Goal: Task Accomplishment & Management: Manage account settings

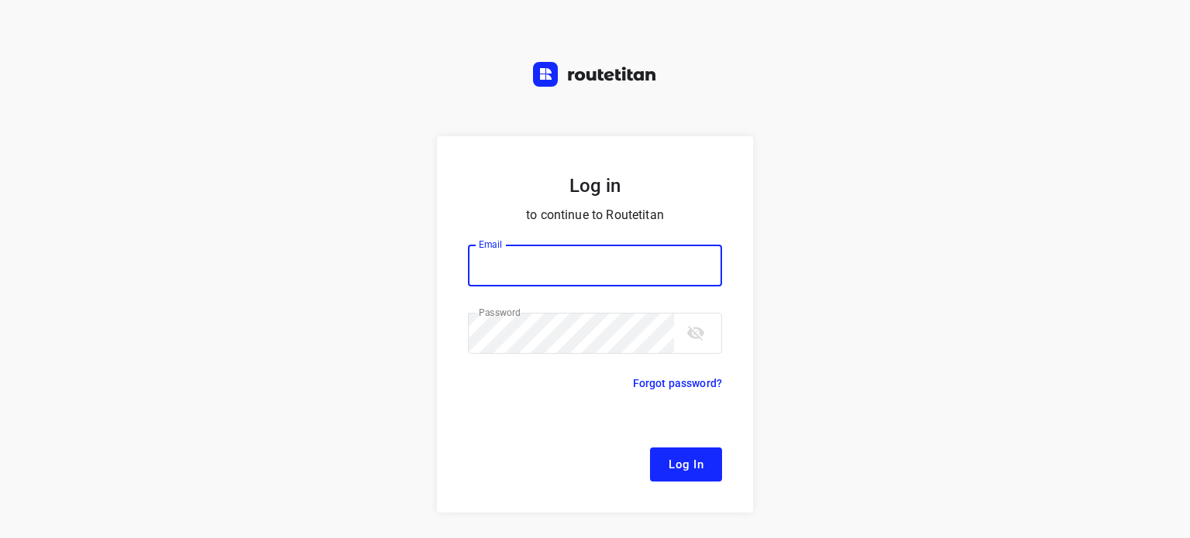
type input "[EMAIL_ADDRESS][DOMAIN_NAME]"
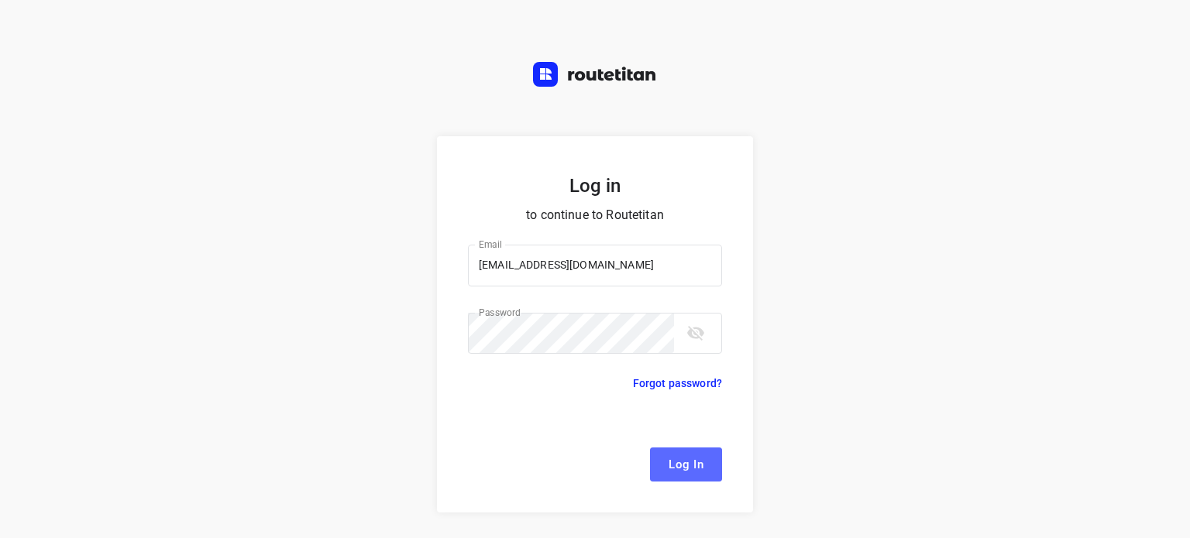
click at [689, 473] on span "Log In" at bounding box center [686, 465] width 35 height 20
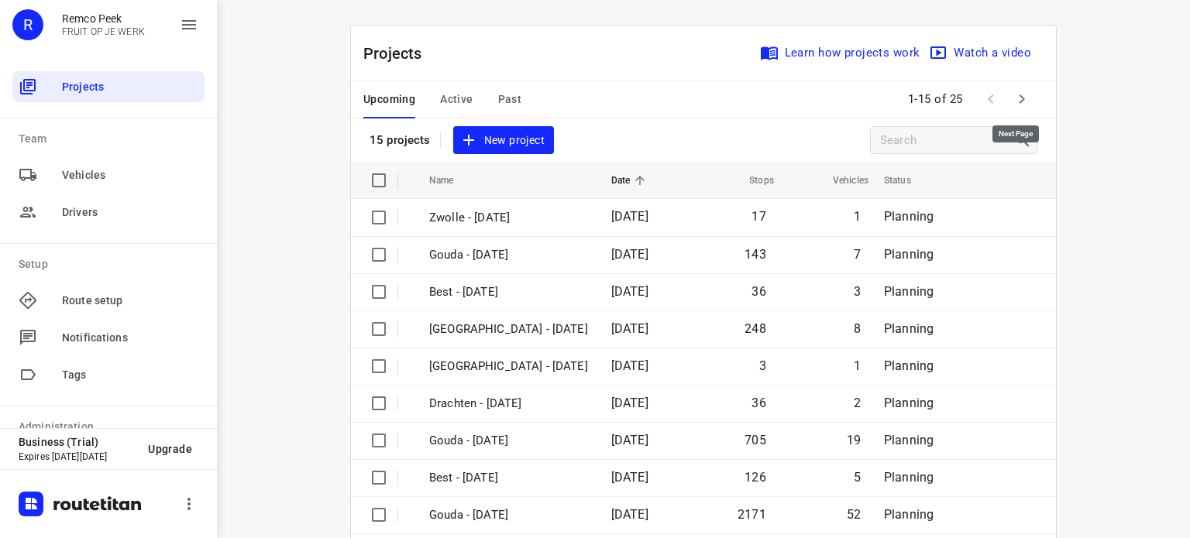
click at [1020, 105] on icon "button" at bounding box center [1022, 99] width 19 height 19
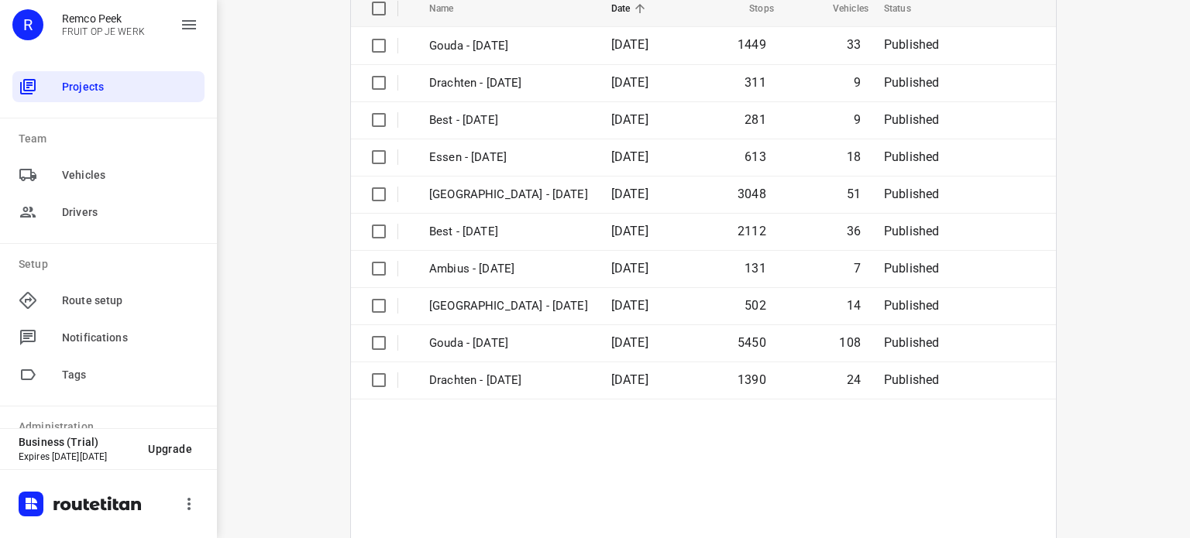
scroll to position [174, 0]
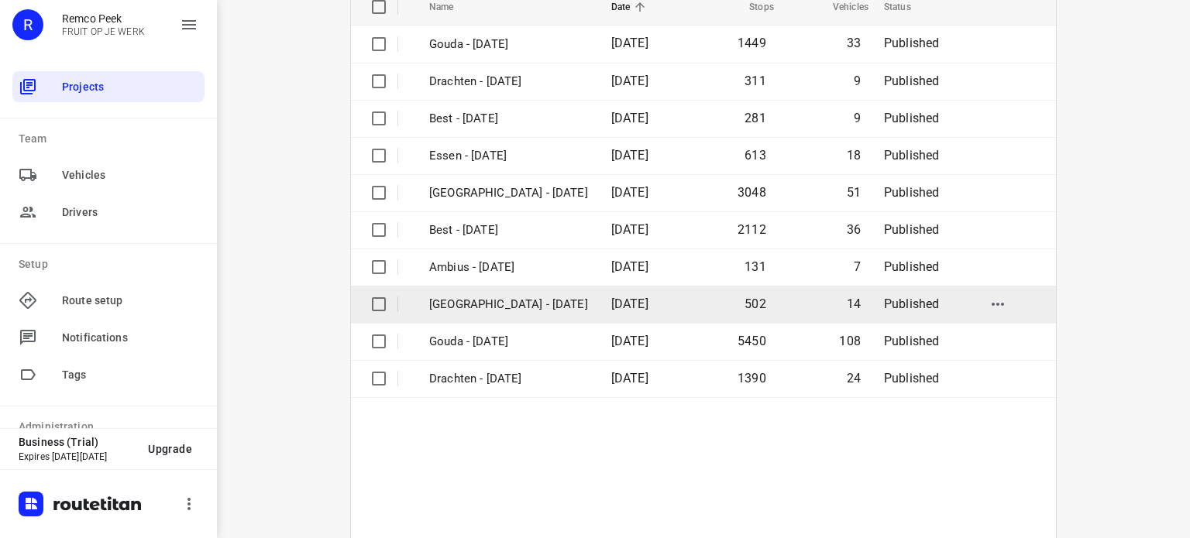
click at [443, 308] on p "[GEOGRAPHIC_DATA] - [DATE]" at bounding box center [508, 305] width 159 height 18
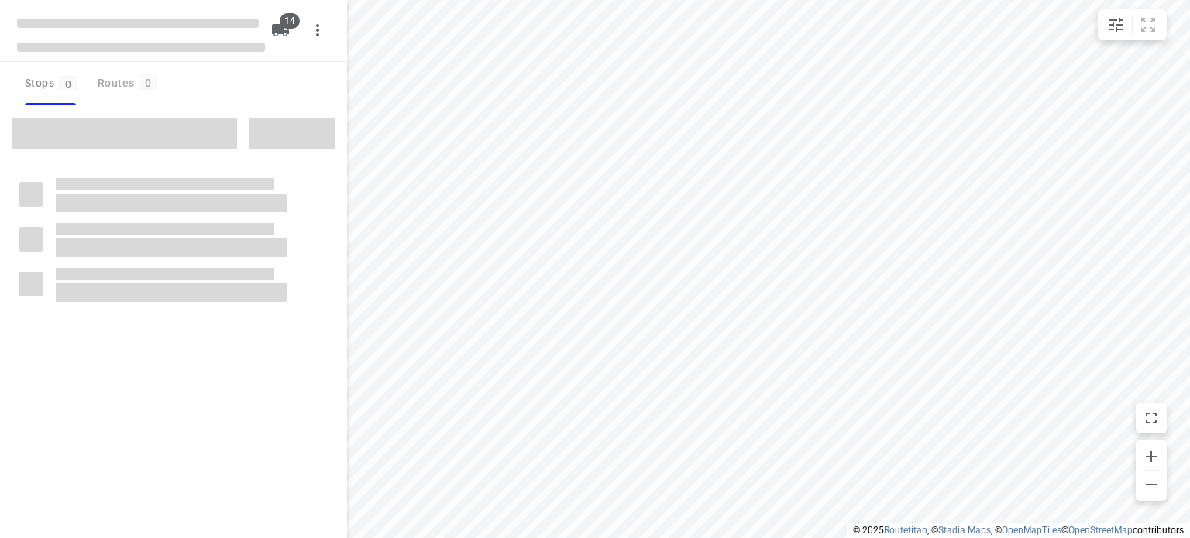
checkbox input "true"
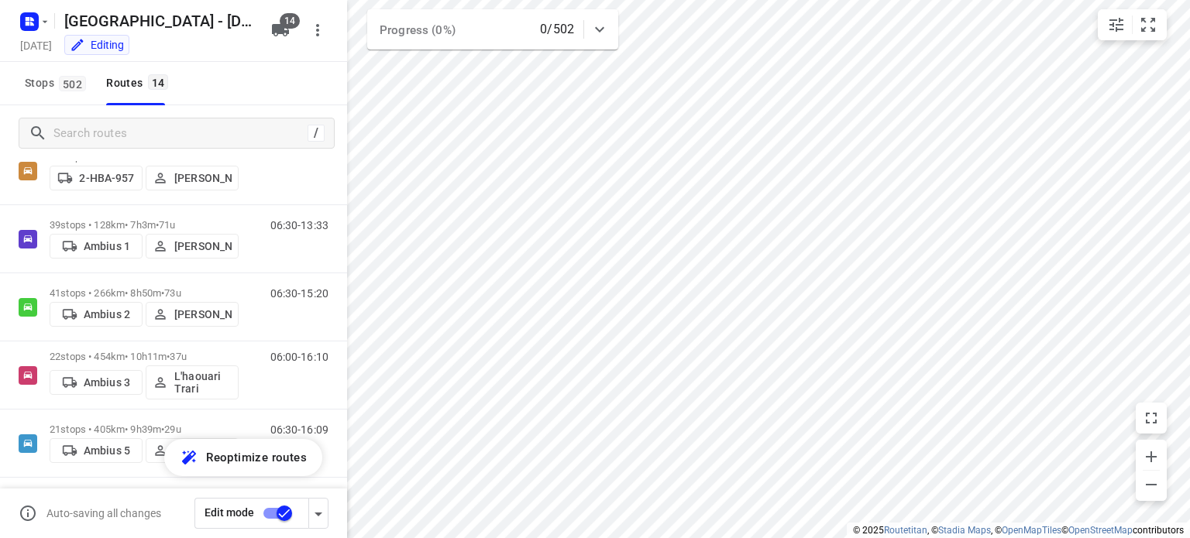
scroll to position [401, 0]
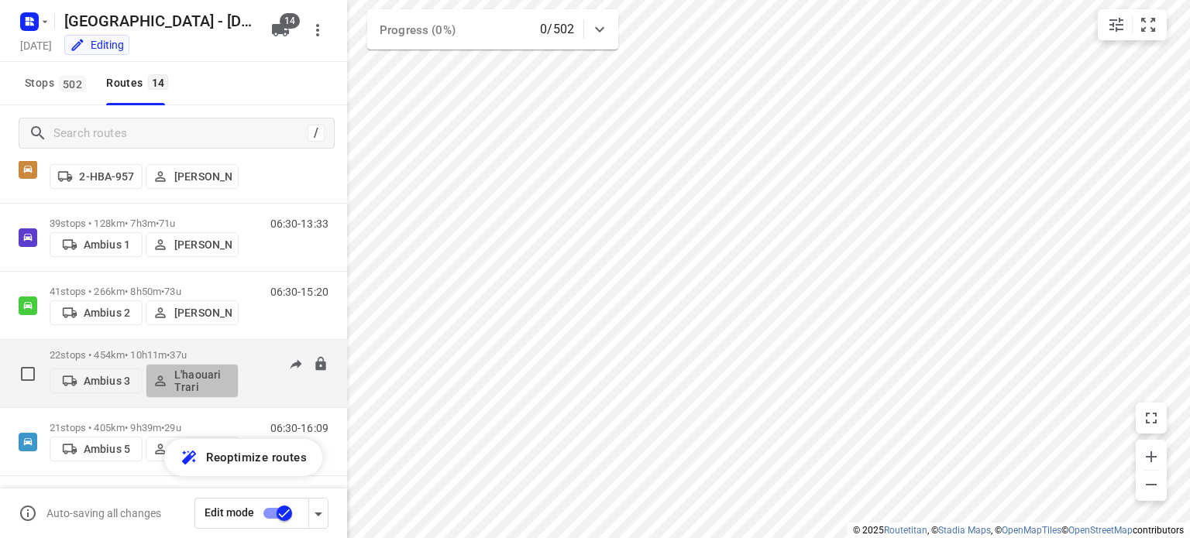
click at [209, 382] on p "L'haouari Trari" at bounding box center [202, 381] width 57 height 25
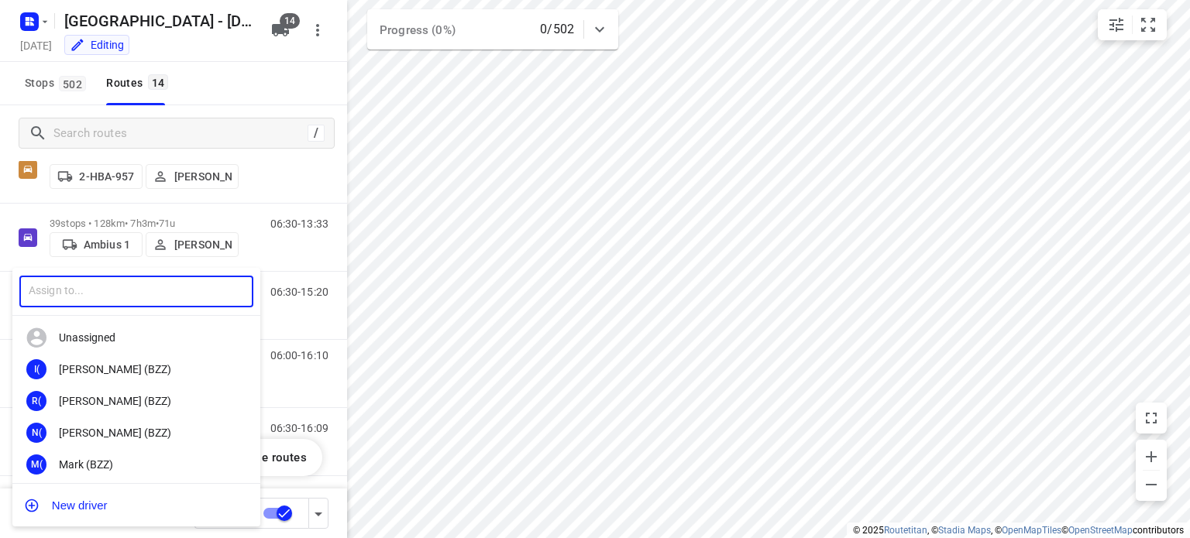
click at [105, 298] on input "text" at bounding box center [136, 292] width 234 height 32
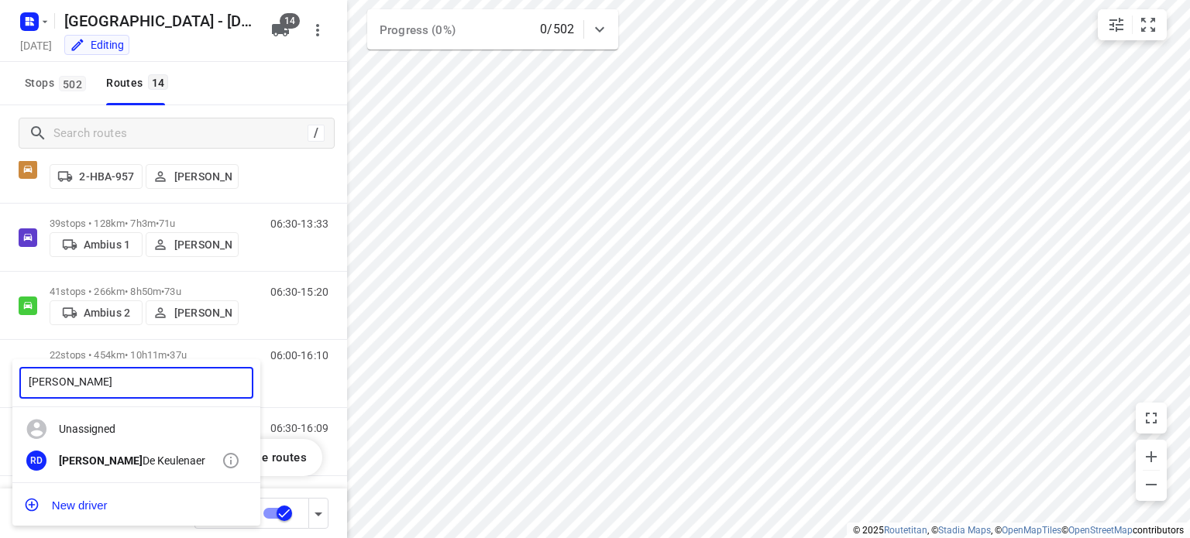
type input "[PERSON_NAME]"
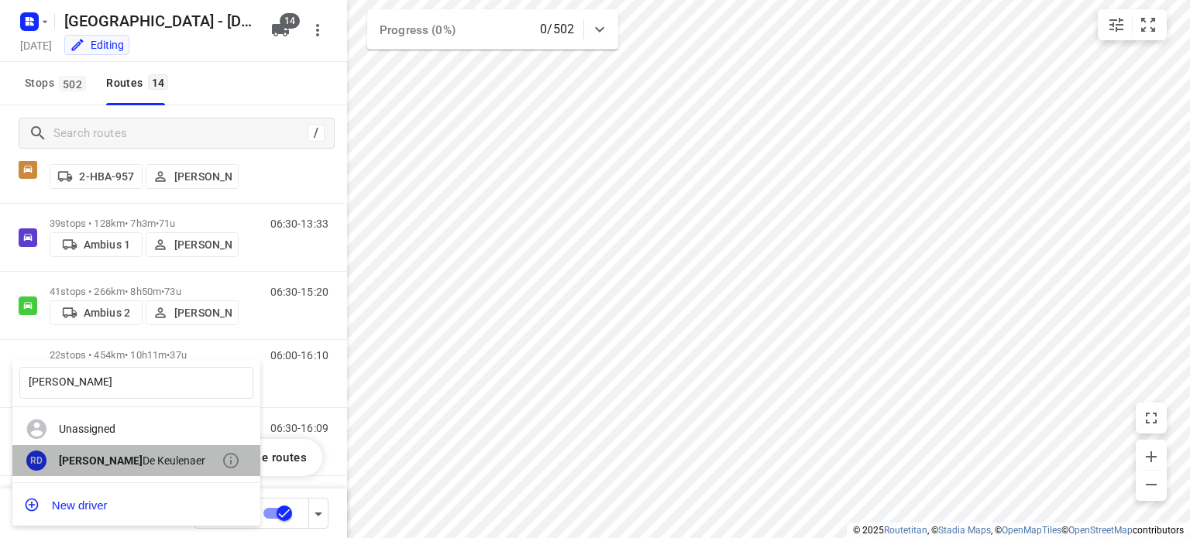
click at [87, 457] on b "[PERSON_NAME]" at bounding box center [101, 461] width 84 height 12
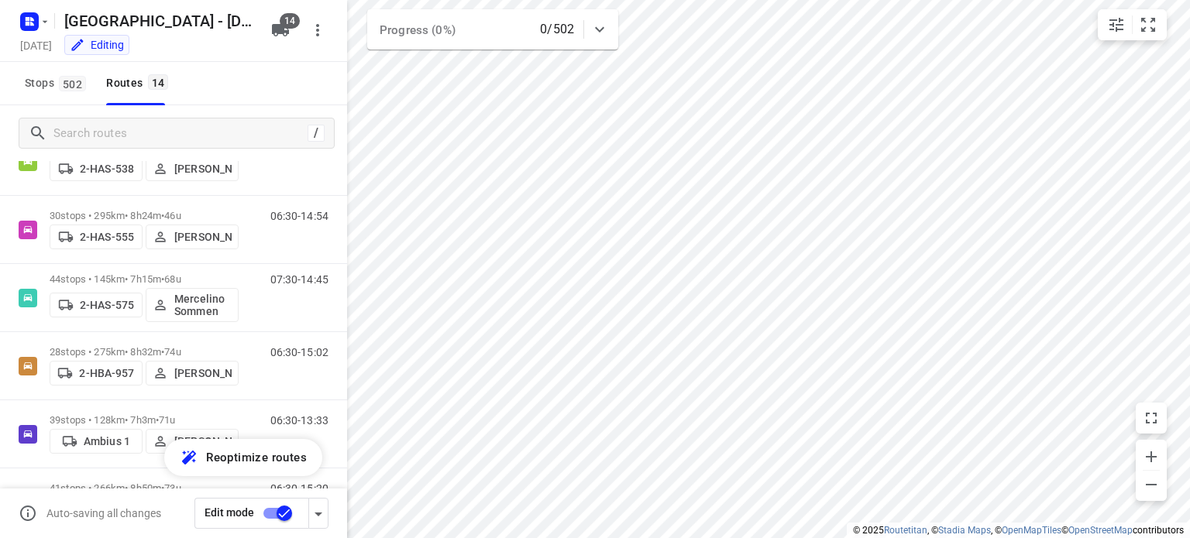
scroll to position [0, 0]
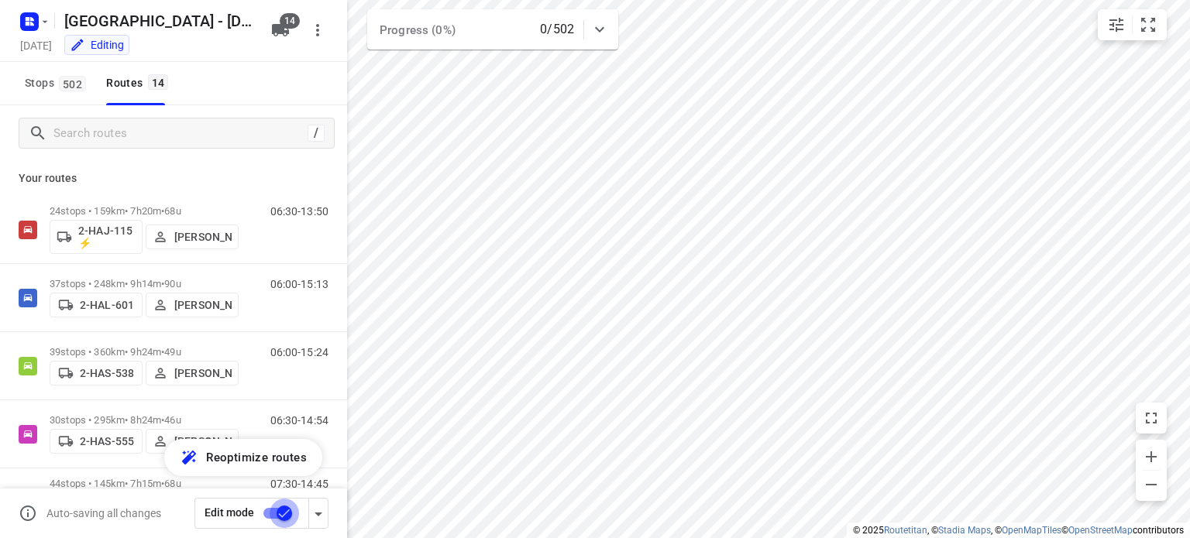
click at [279, 519] on input "checkbox" at bounding box center [284, 513] width 88 height 29
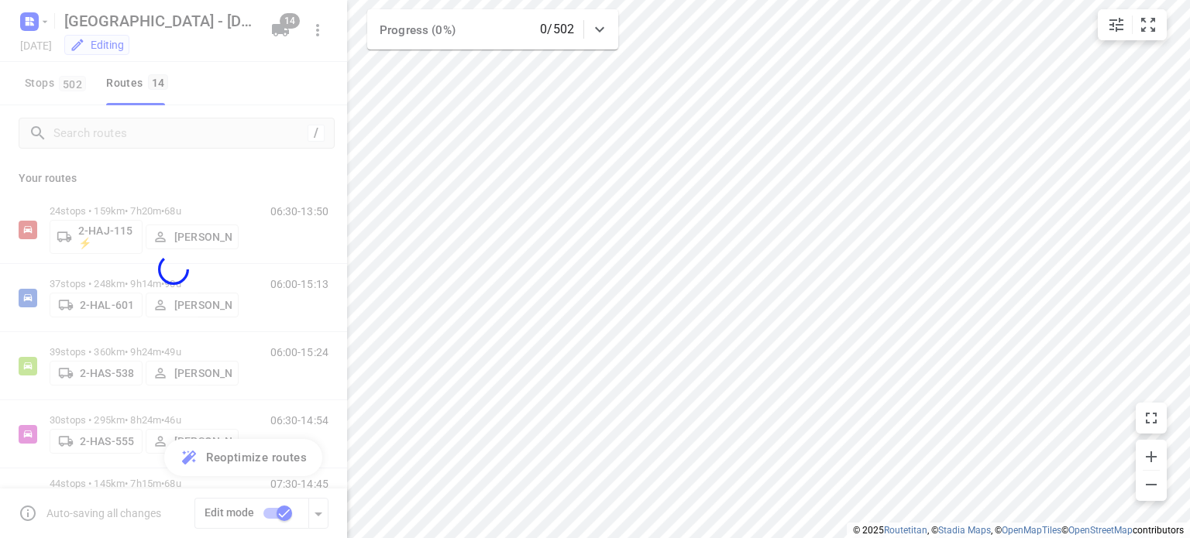
checkbox input "false"
